Goal: Navigation & Orientation: Find specific page/section

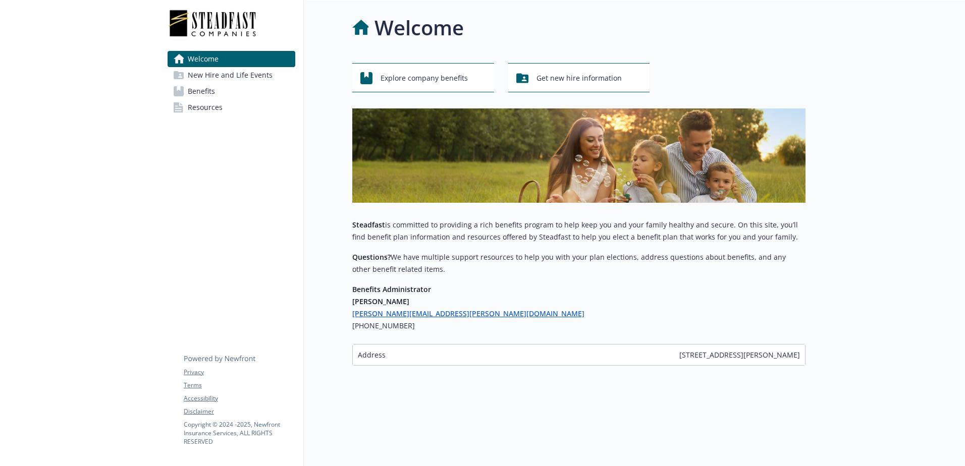
click at [220, 96] on link "Benefits" at bounding box center [232, 91] width 128 height 16
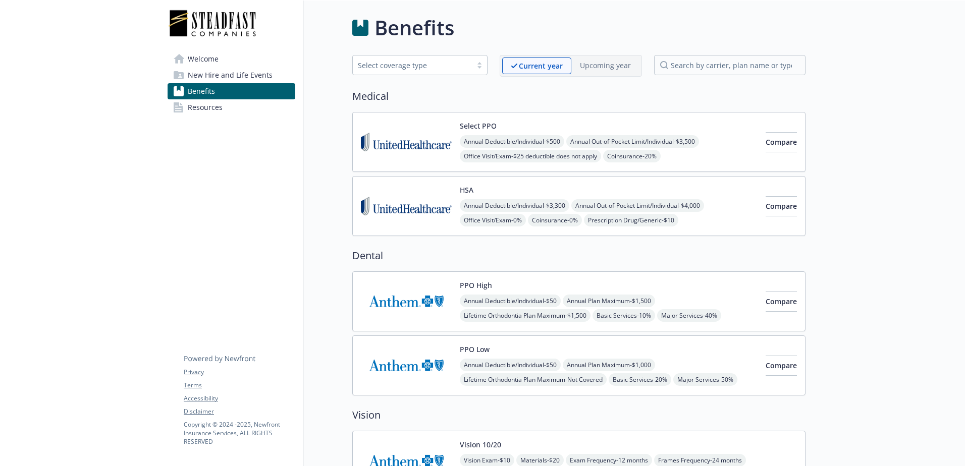
click at [210, 107] on span "Resources" at bounding box center [205, 107] width 35 height 16
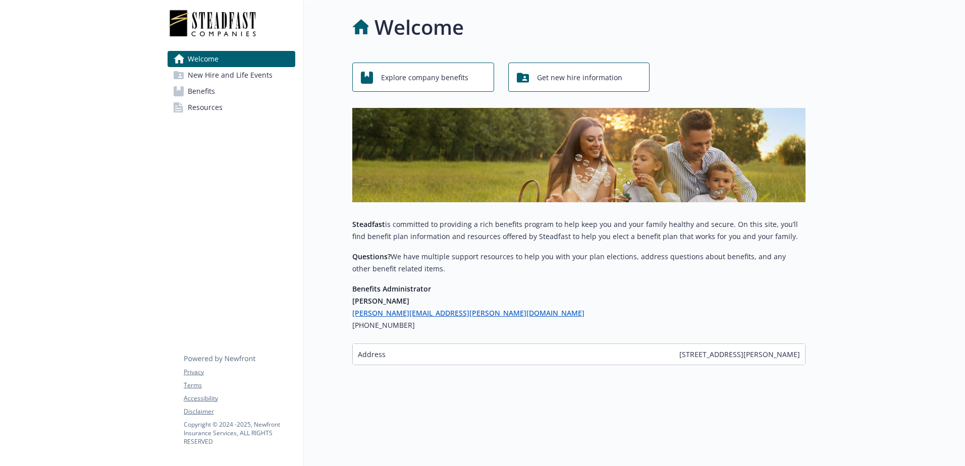
scroll to position [8, 0]
